Goal: Information Seeking & Learning: Learn about a topic

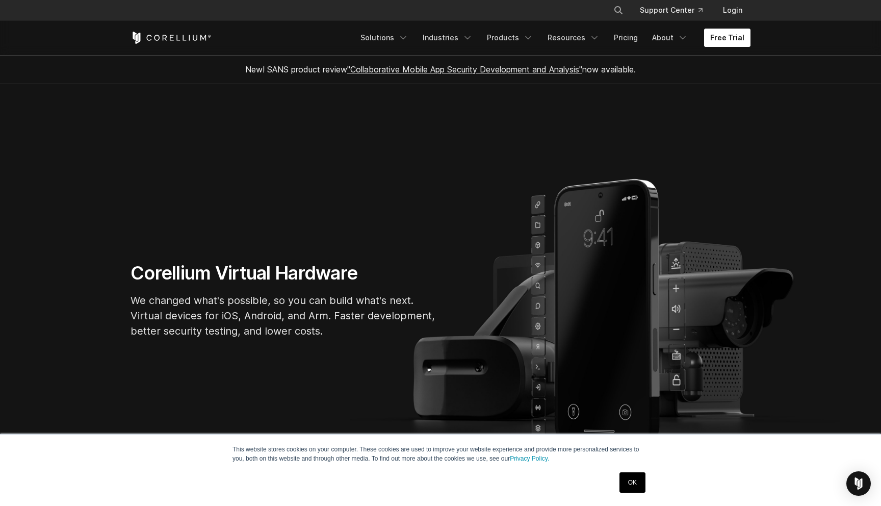
click at [744, 42] on link "Free Trial" at bounding box center [727, 38] width 46 height 18
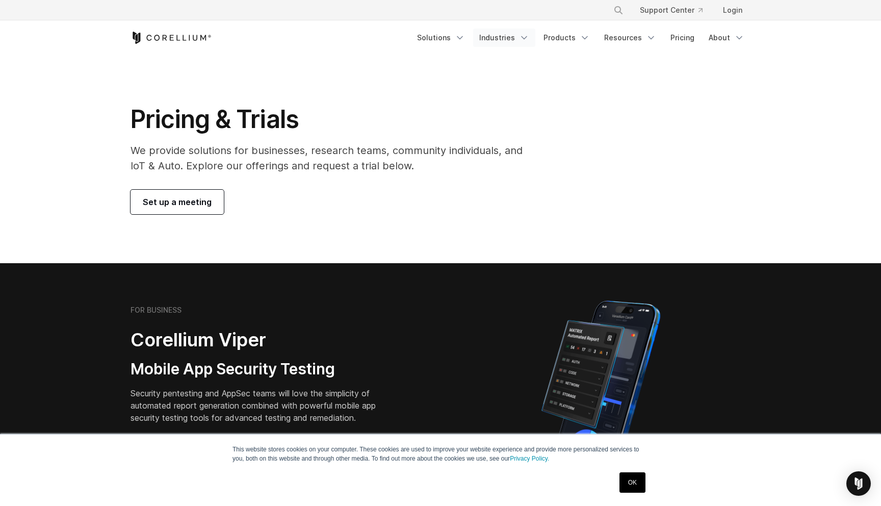
click at [498, 38] on link "Industries" at bounding box center [504, 38] width 62 height 18
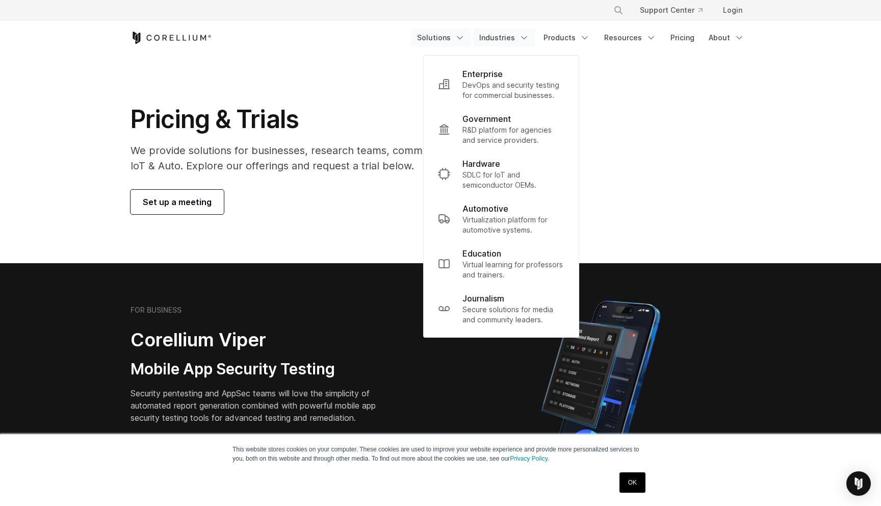
click at [447, 39] on link "Solutions" at bounding box center [441, 38] width 60 height 18
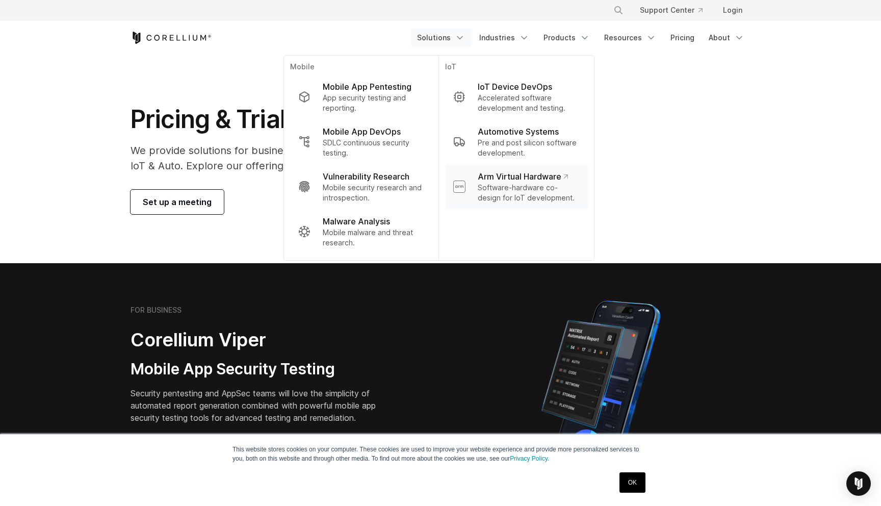
click at [496, 188] on p "Software-hardware co-design for IoT development." at bounding box center [529, 193] width 102 height 20
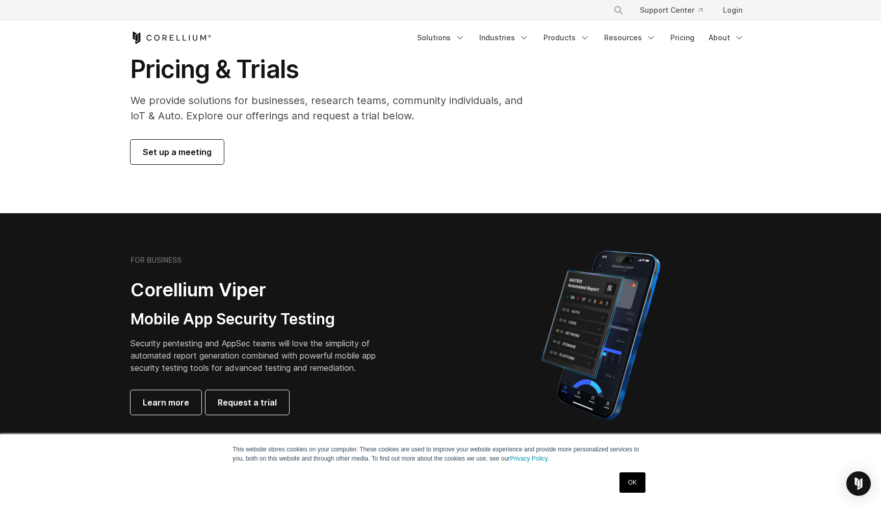
scroll to position [48, 0]
